Goal: Download file/media

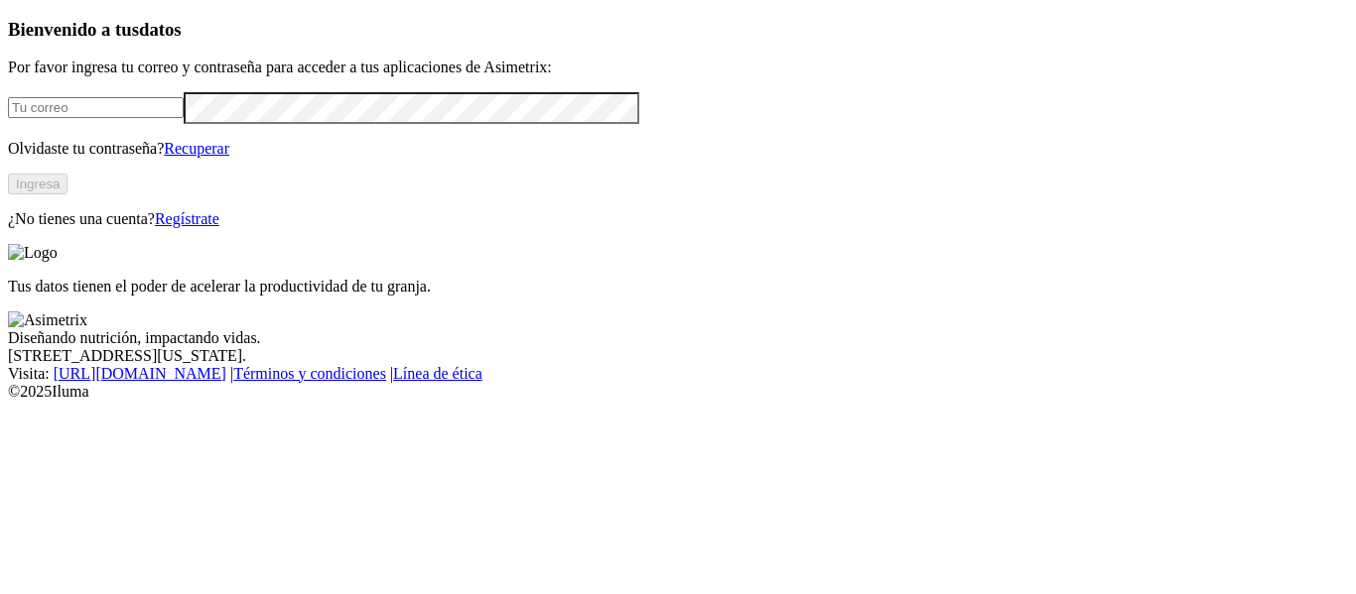
type input "[PERSON_NAME][EMAIL_ADDRESS][PERSON_NAME][DOMAIN_NAME]"
click at [67, 195] on button "Ingresa" at bounding box center [38, 184] width 60 height 21
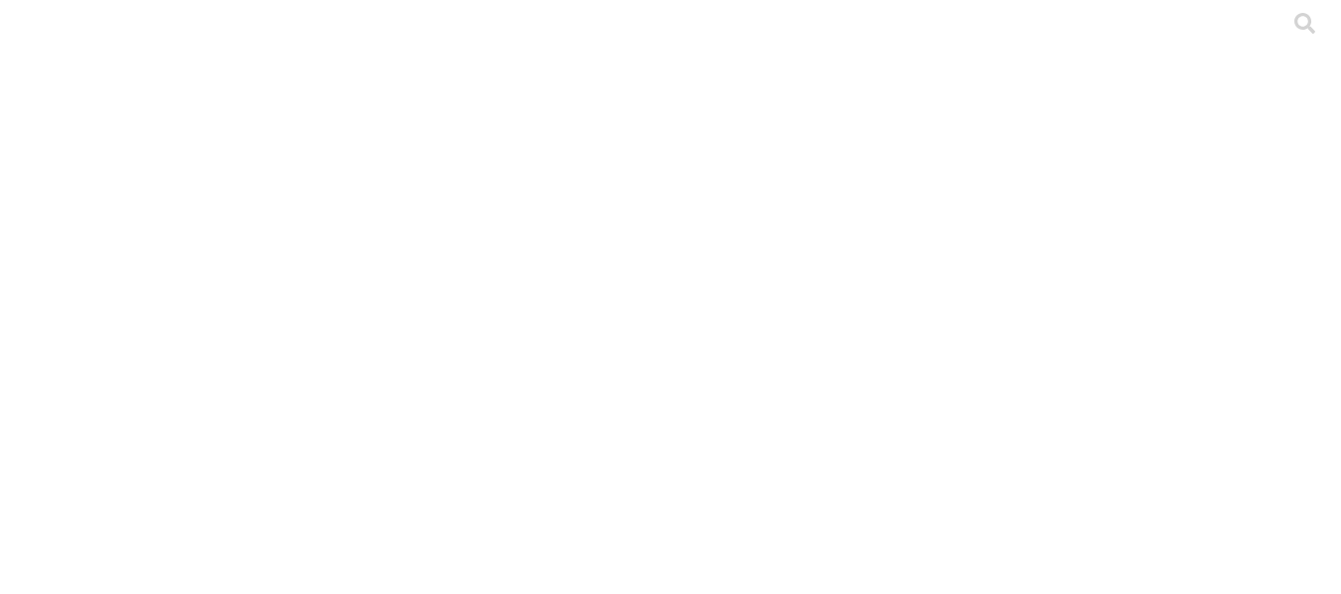
scroll to position [49, 0]
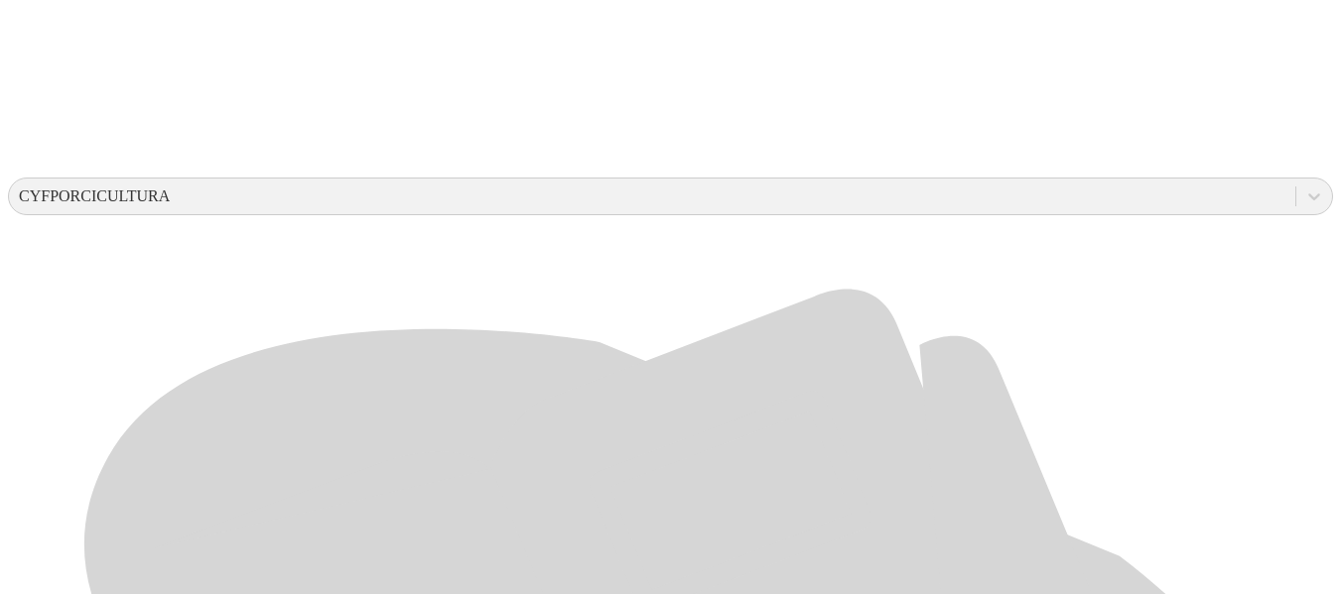
scroll to position [673, 0]
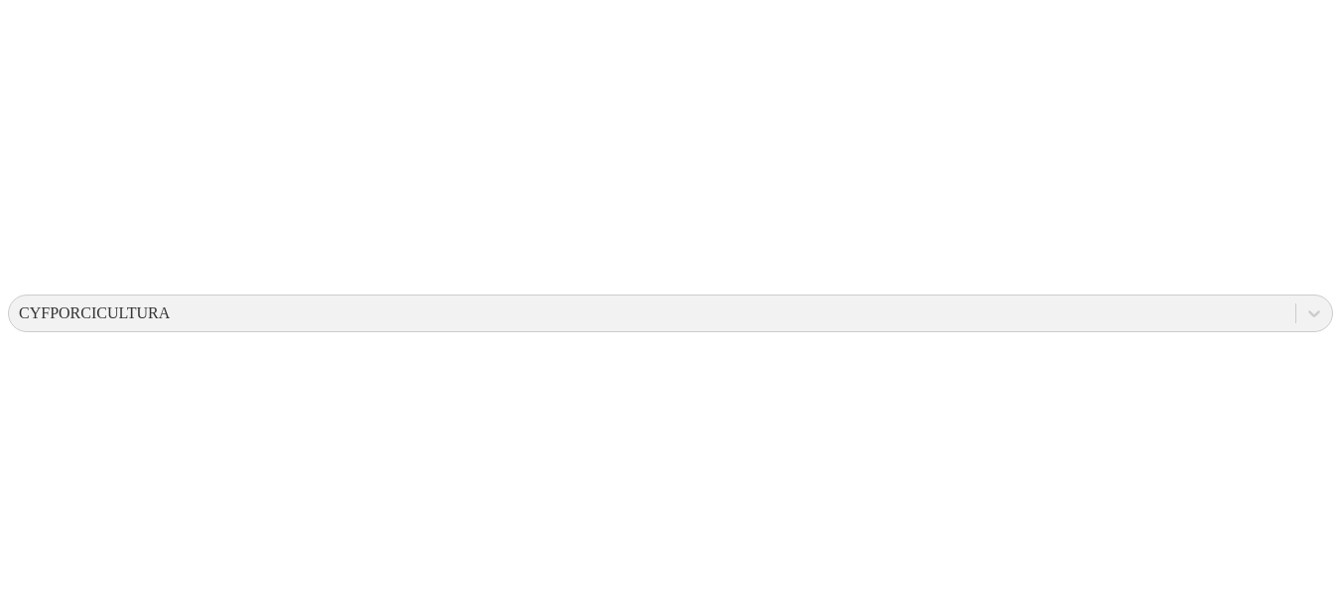
scroll to position [592, 0]
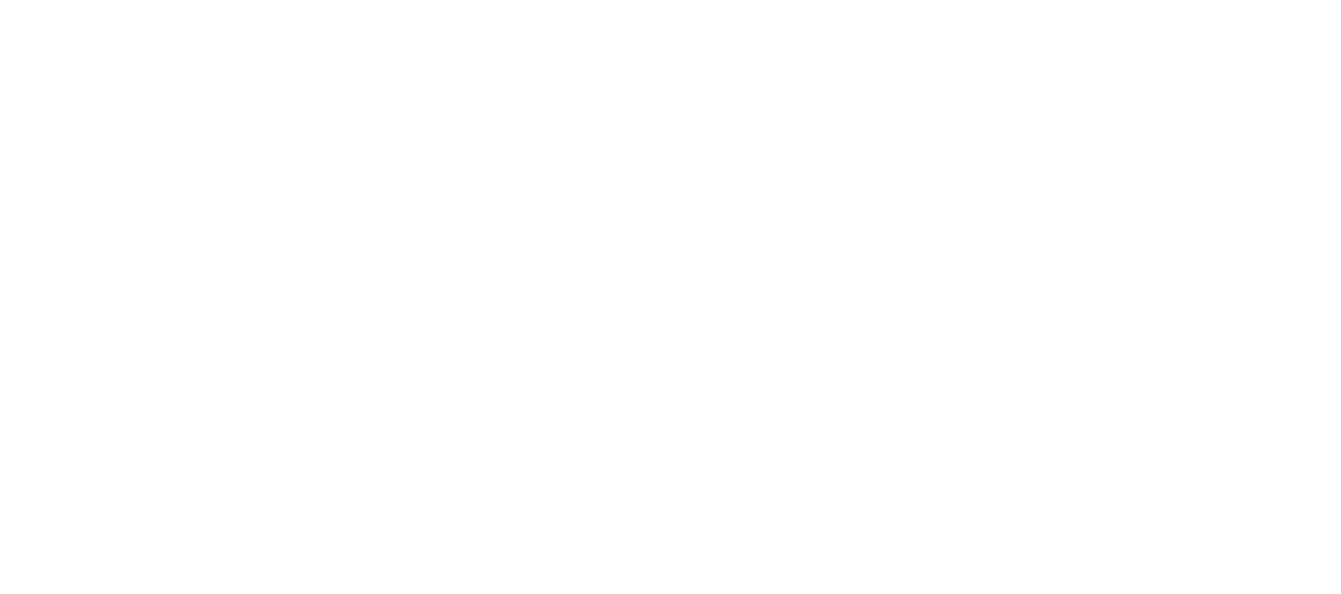
scroll to position [0, 0]
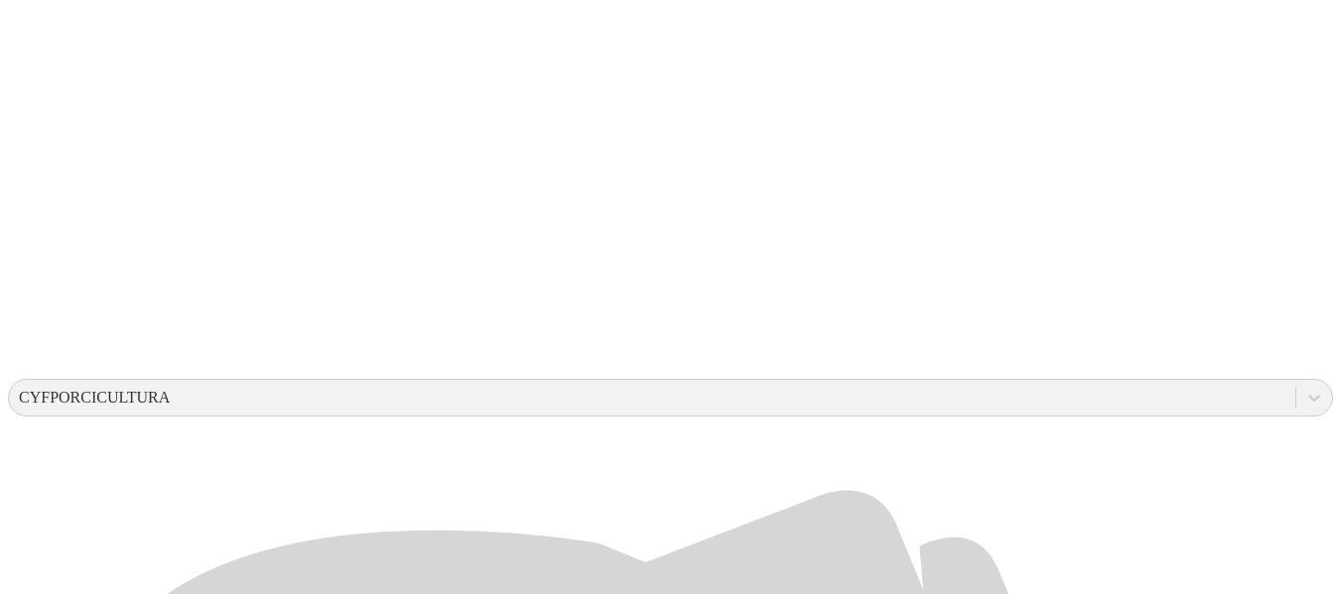
scroll to position [408, 0]
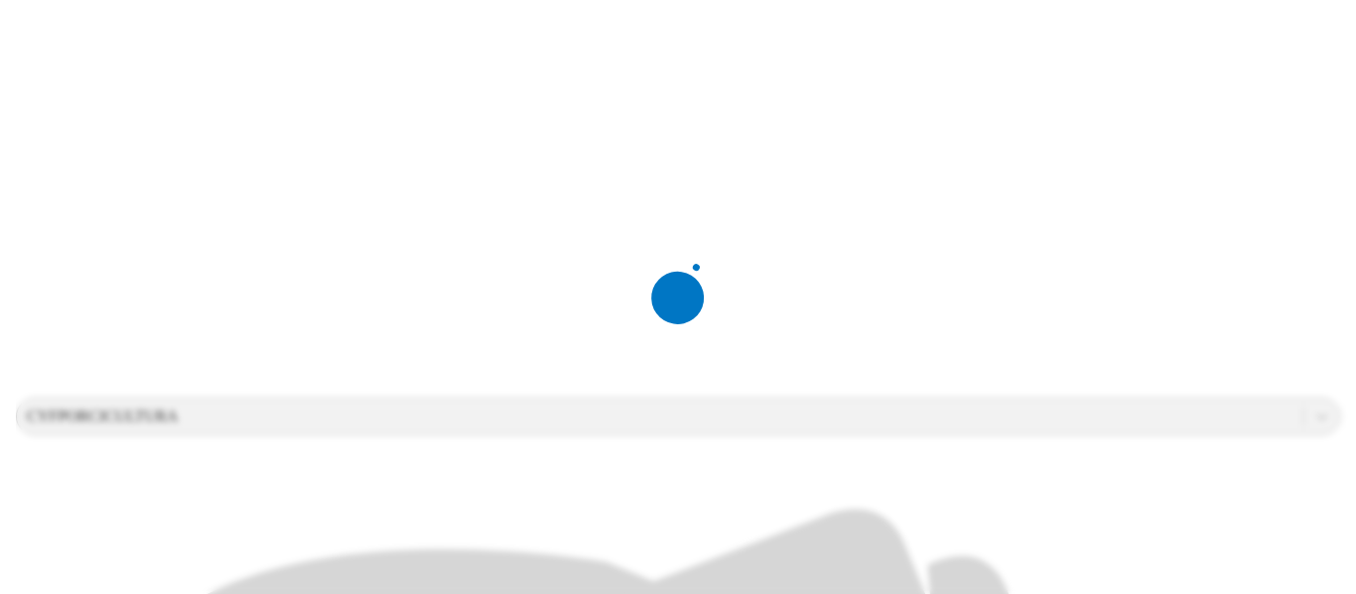
scroll to position [0, 0]
